Goal: Task Accomplishment & Management: Complete application form

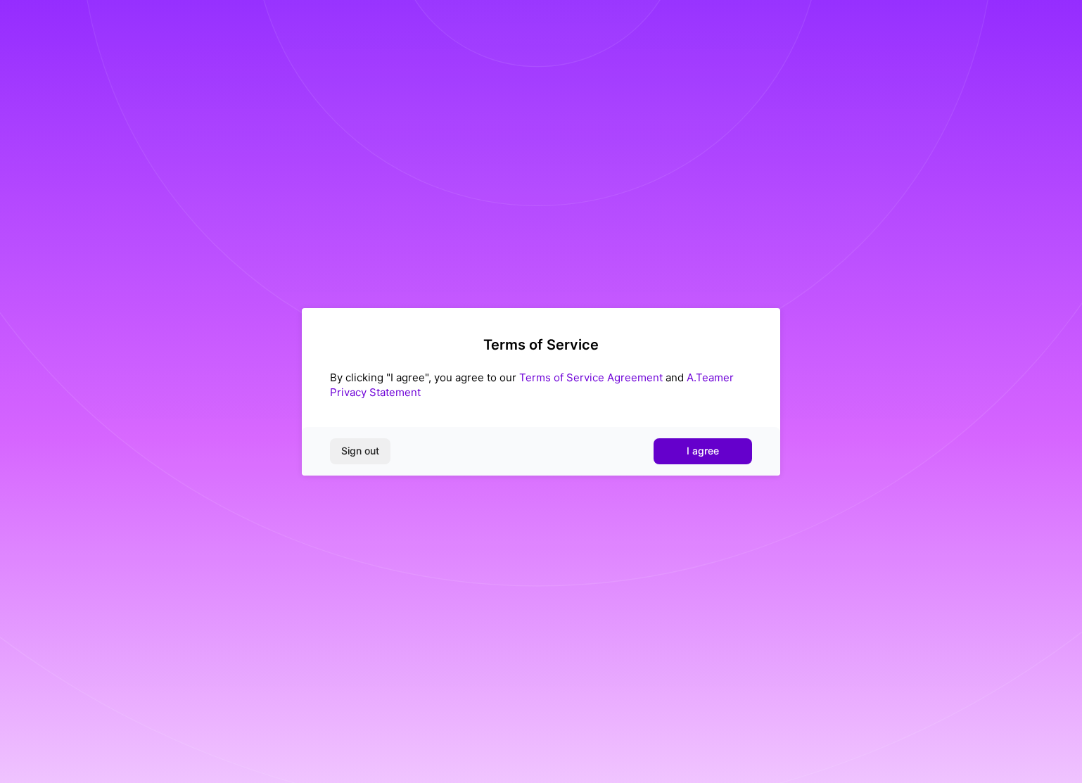
click at [728, 454] on button "I agree" at bounding box center [702, 450] width 98 height 25
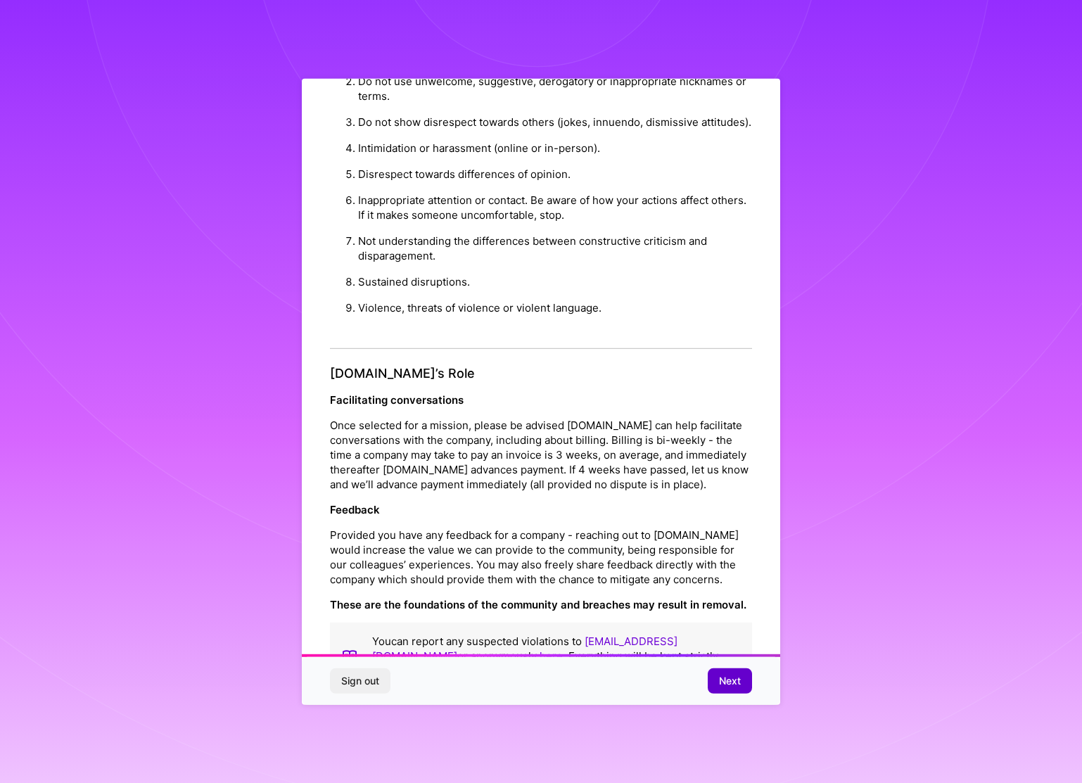
scroll to position [1277, 0]
click at [732, 675] on span "Next" at bounding box center [730, 681] width 22 height 14
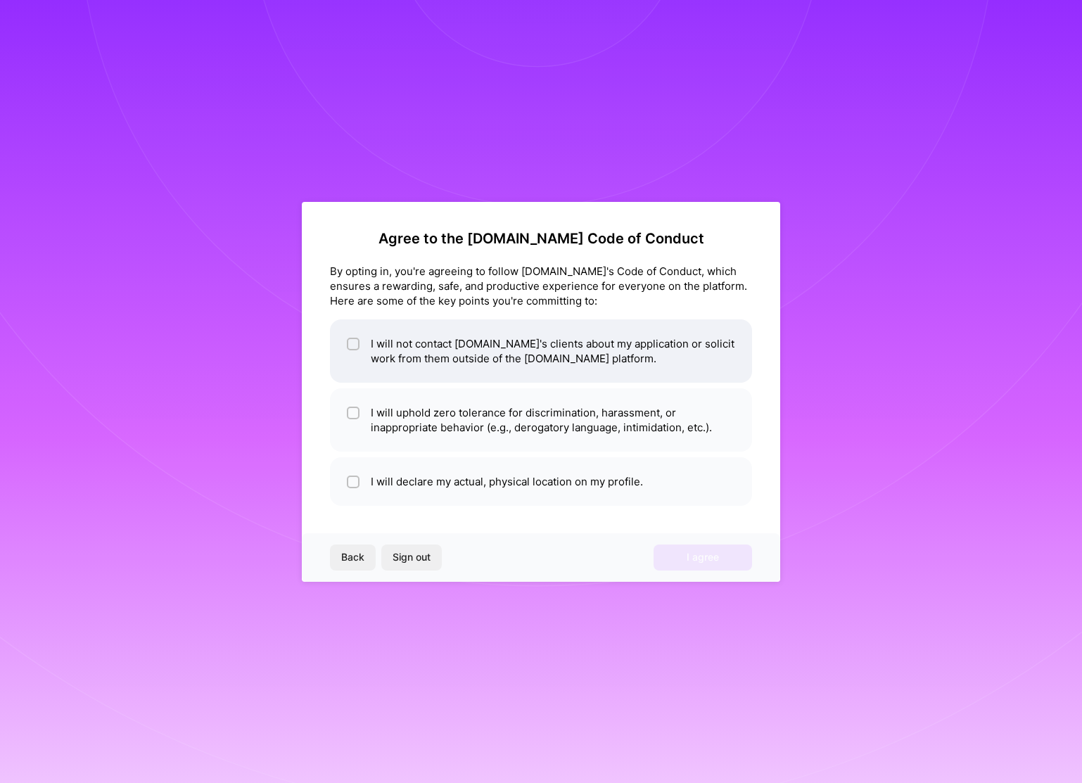
click at [471, 355] on li "I will not contact [DOMAIN_NAME]'s clients about my application or solicit work…" at bounding box center [541, 350] width 422 height 63
checkbox input "true"
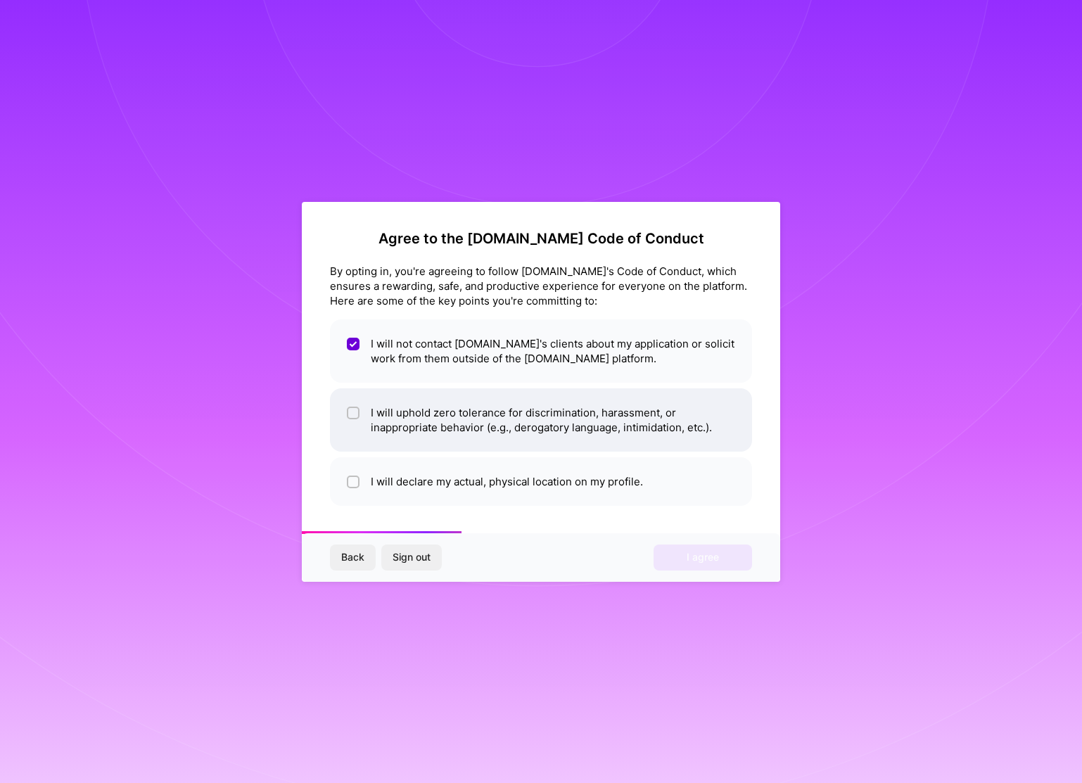
click at [473, 421] on li "I will uphold zero tolerance for discrimination, harassment, or inappropriate b…" at bounding box center [541, 419] width 422 height 63
checkbox input "true"
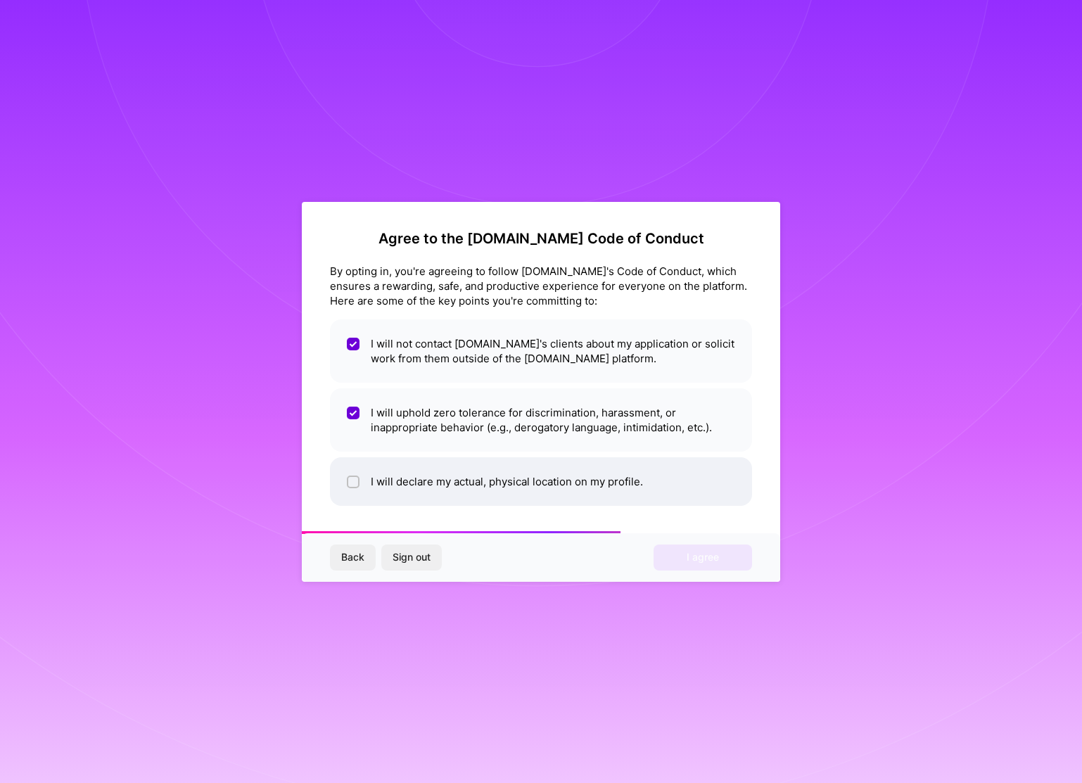
click at [457, 476] on li "I will declare my actual, physical location on my profile." at bounding box center [541, 481] width 422 height 49
checkbox input "true"
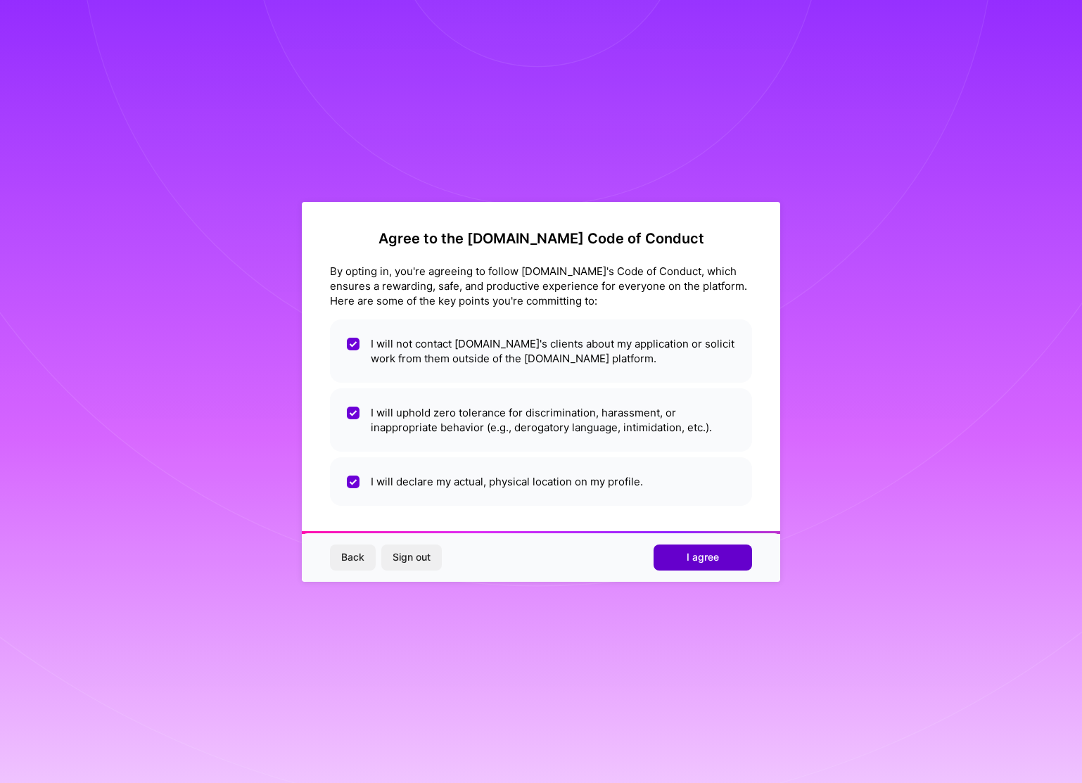
click at [708, 561] on span "I agree" at bounding box center [703, 557] width 32 height 14
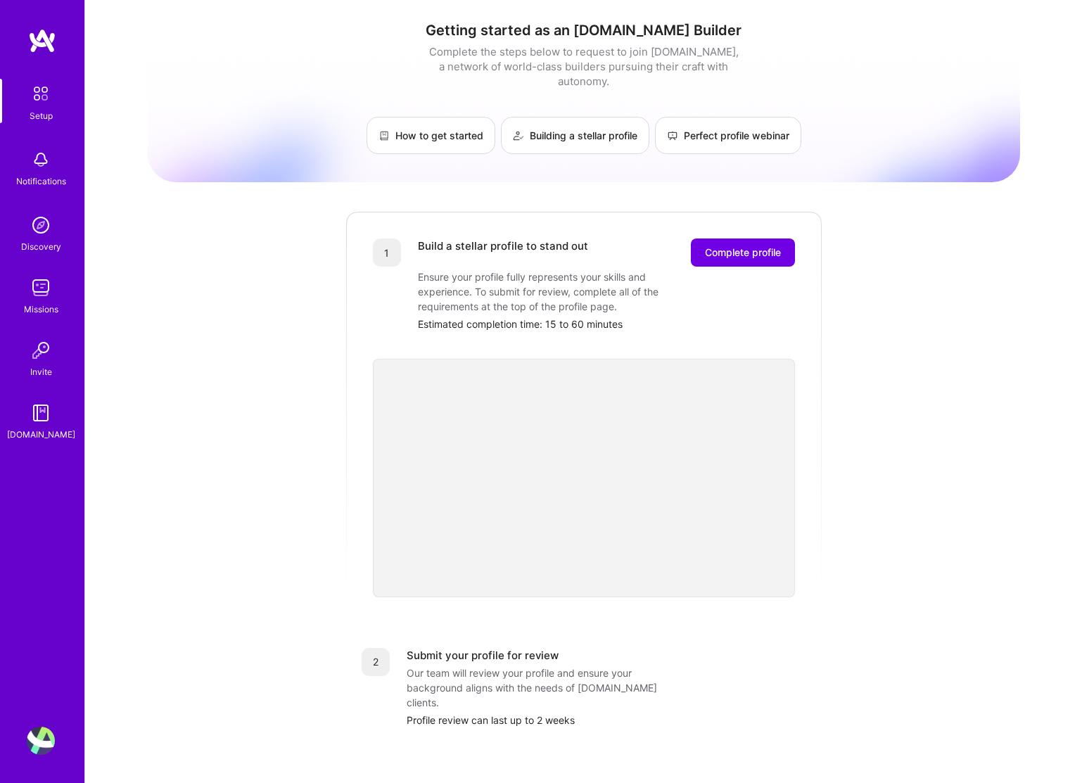
click at [45, 96] on img at bounding box center [41, 94] width 30 height 30
click at [48, 42] on img at bounding box center [42, 40] width 28 height 25
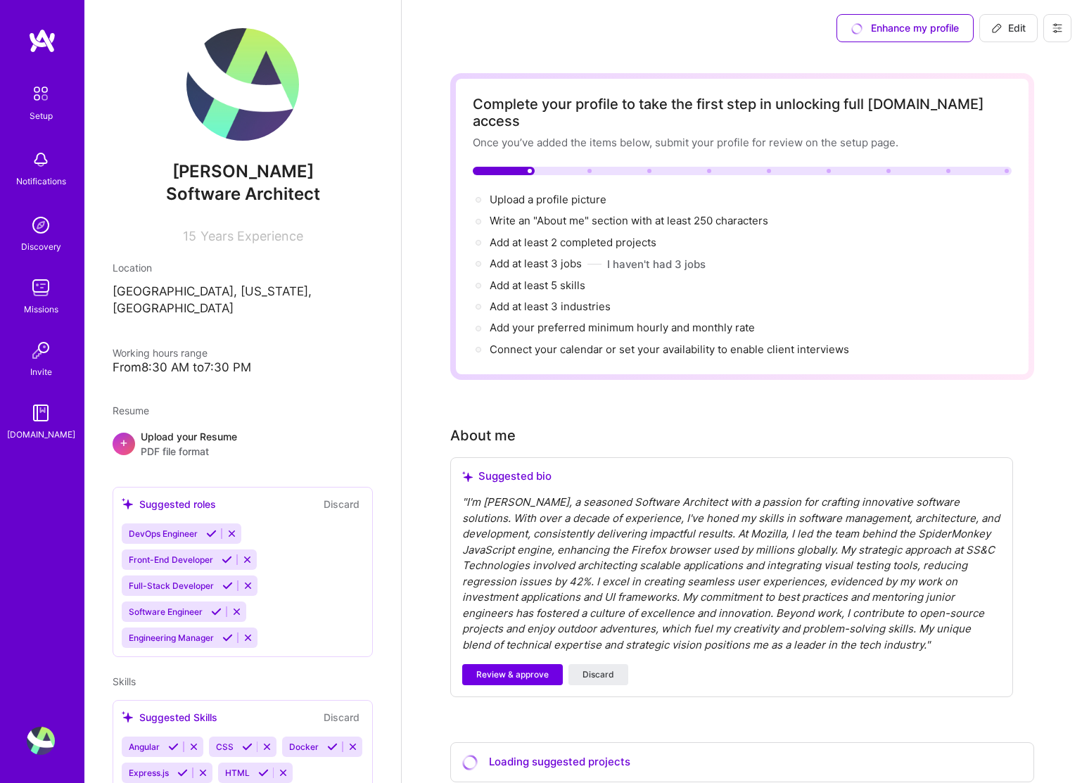
click at [258, 111] on img at bounding box center [242, 84] width 113 height 113
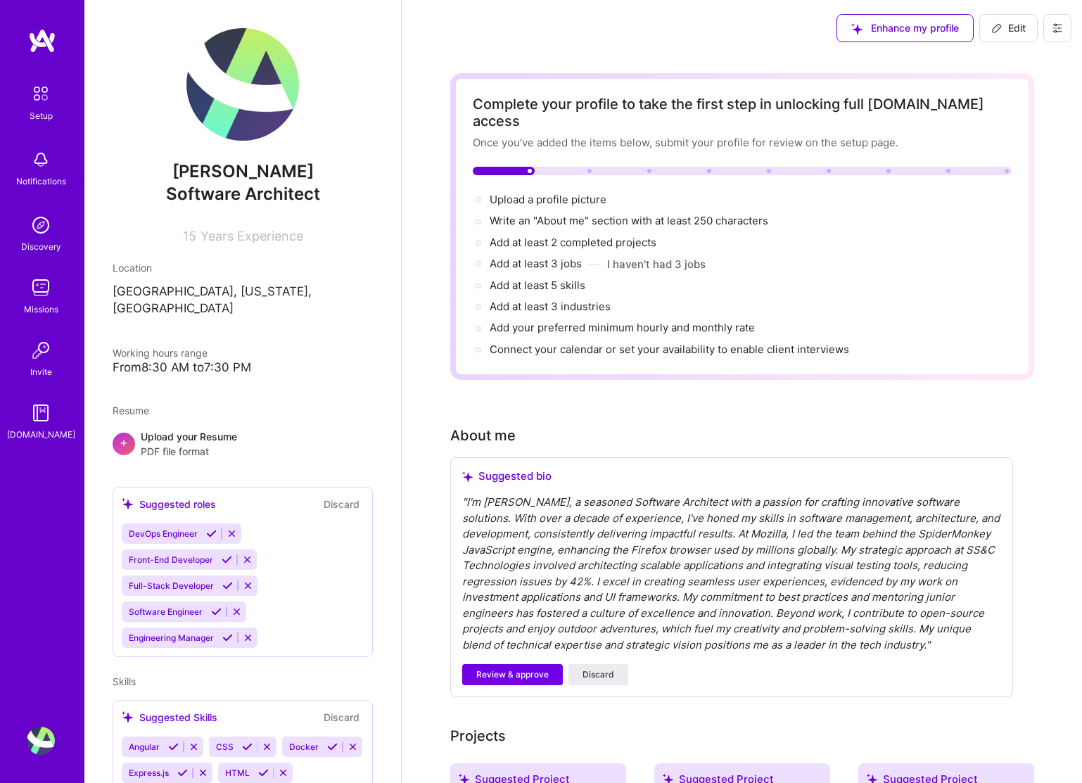
click at [39, 94] on img at bounding box center [41, 94] width 30 height 30
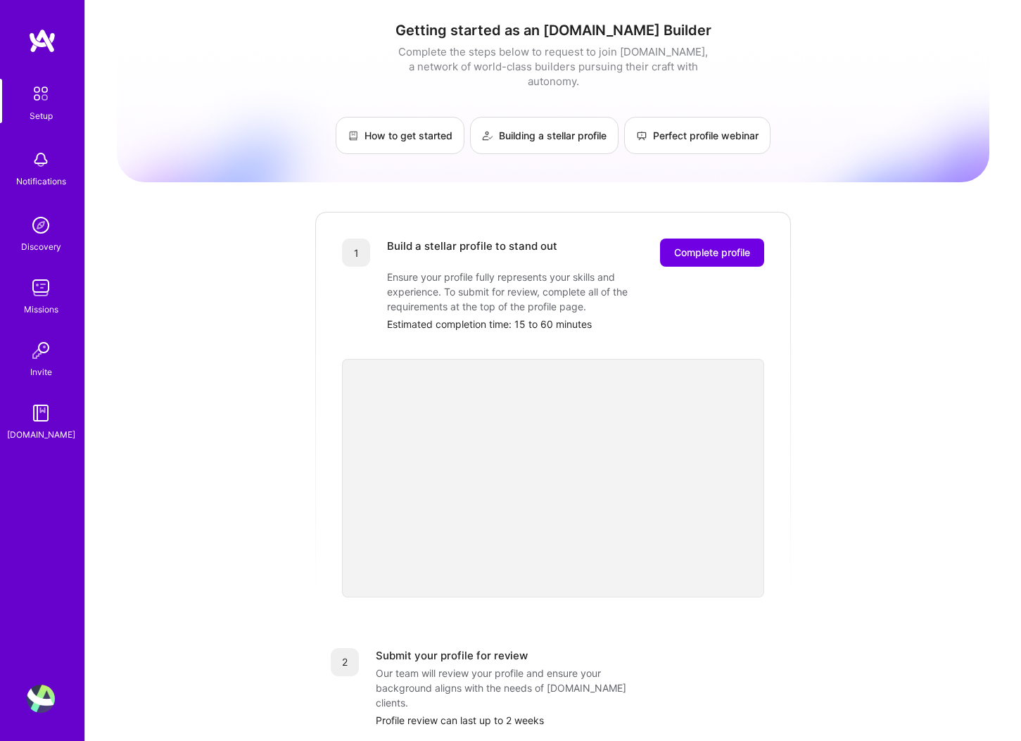
click at [27, 162] on img at bounding box center [41, 160] width 28 height 28
click at [42, 234] on img at bounding box center [41, 225] width 28 height 28
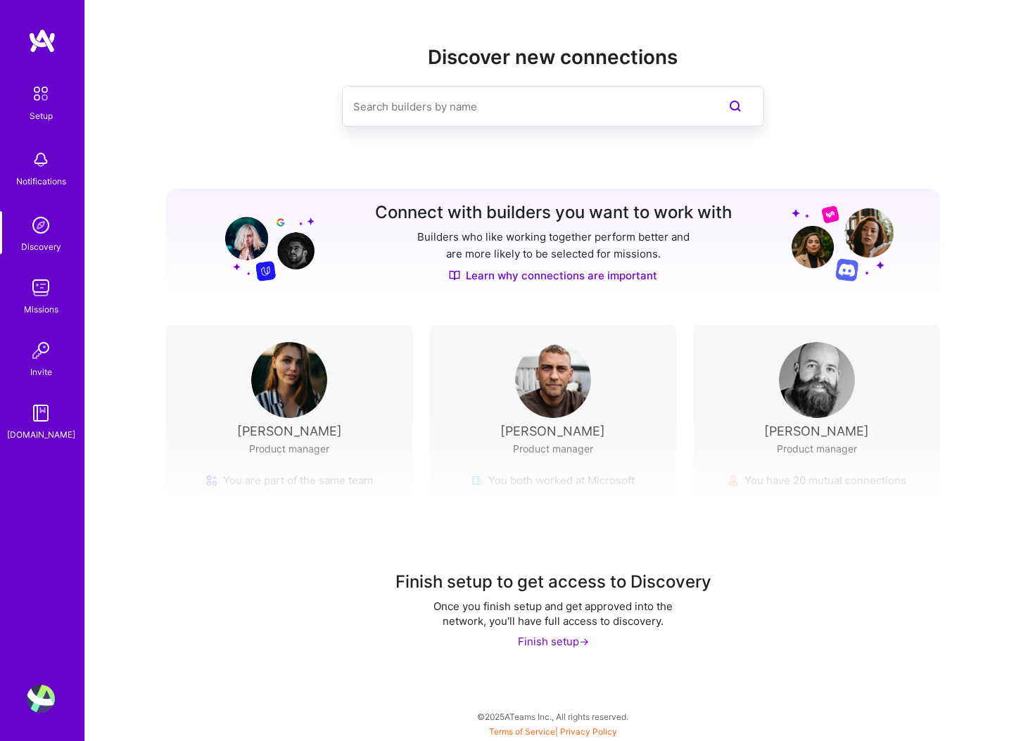
click at [40, 298] on img at bounding box center [41, 288] width 28 height 28
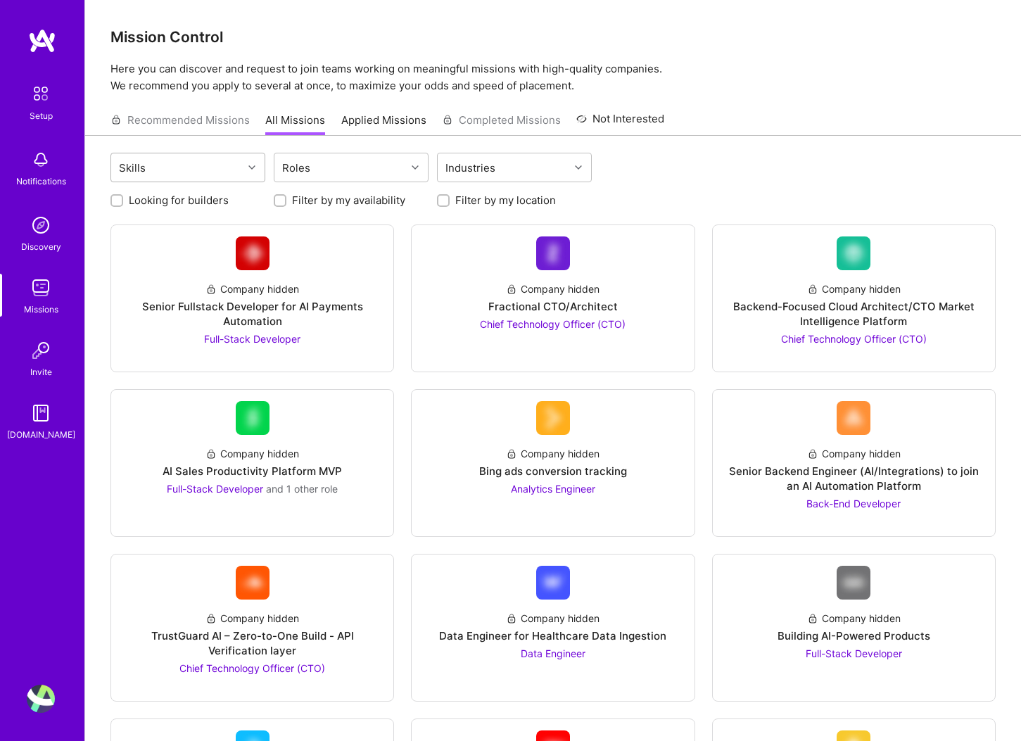
click at [222, 170] on div "Skills" at bounding box center [177, 167] width 132 height 28
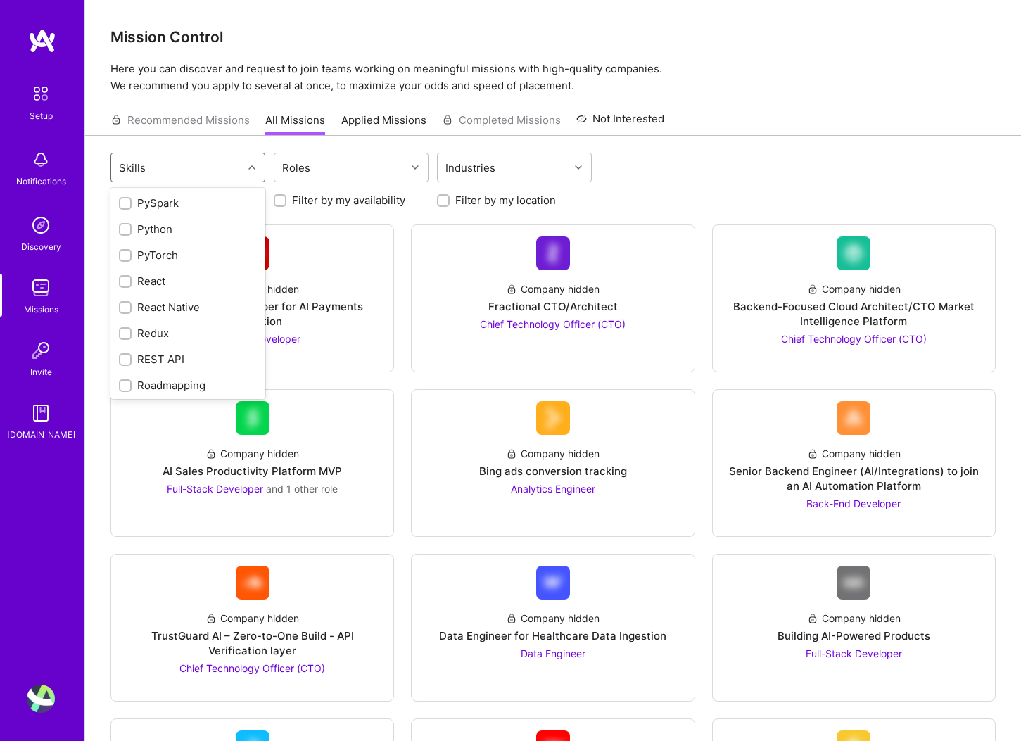
scroll to position [1456, 0]
click at [158, 221] on div "React" at bounding box center [188, 219] width 138 height 15
checkbox input "true"
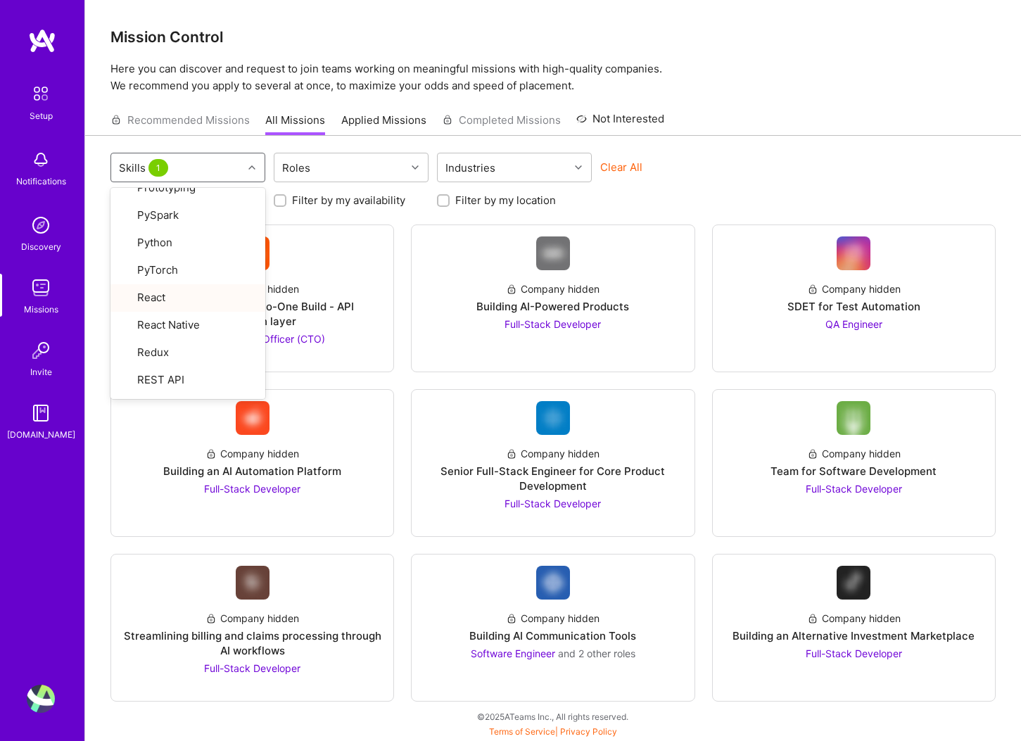
click at [827, 169] on div "option React, selected. option React focused, 57 of 78. 78 results available. U…" at bounding box center [552, 169] width 885 height 33
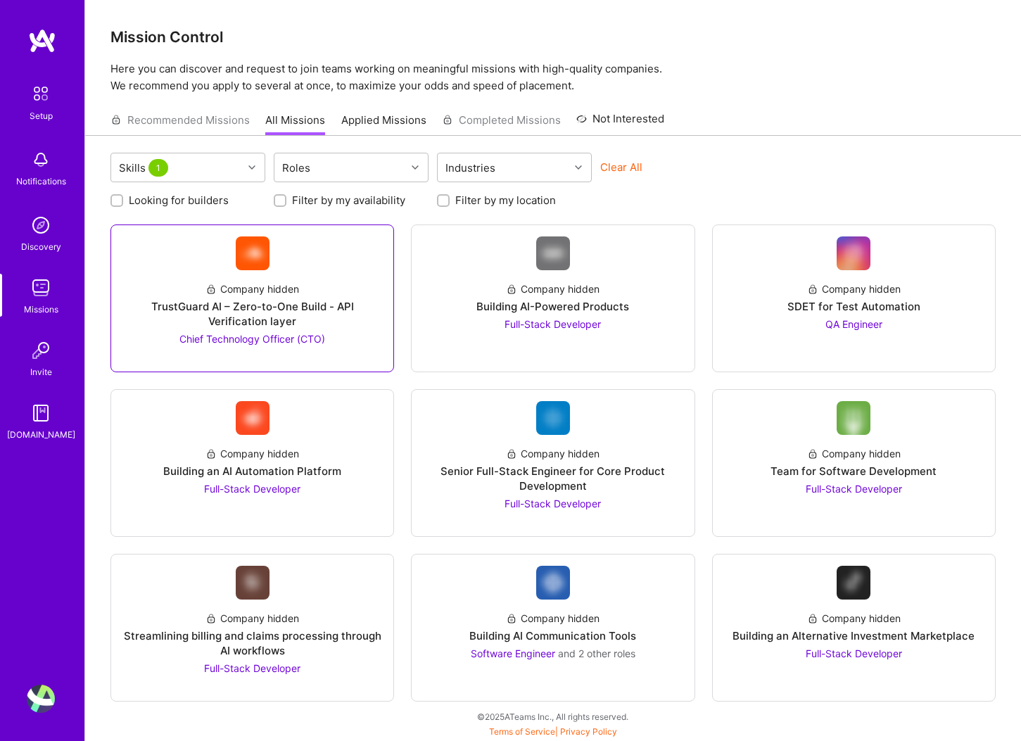
click at [260, 260] on img at bounding box center [253, 253] width 34 height 34
